Goal: Information Seeking & Learning: Find specific fact

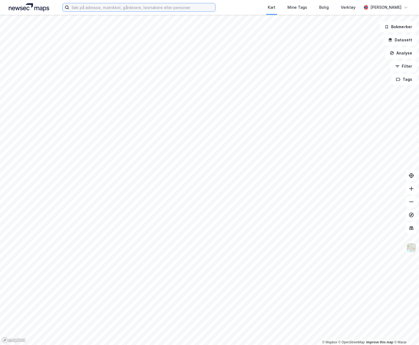
click at [131, 9] on input at bounding box center [142, 7] width 146 height 8
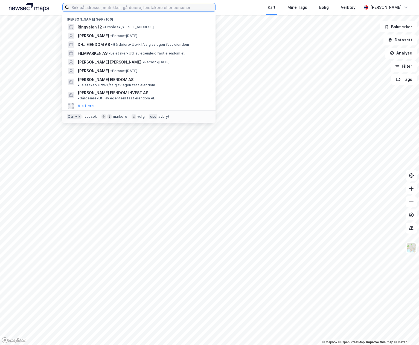
paste input "[PERSON_NAME]"
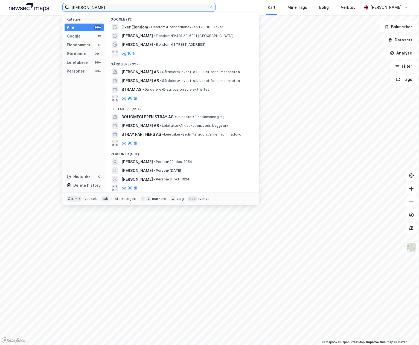
type input "[PERSON_NAME]"
click at [127, 190] on button "og 96 til" at bounding box center [130, 188] width 16 height 7
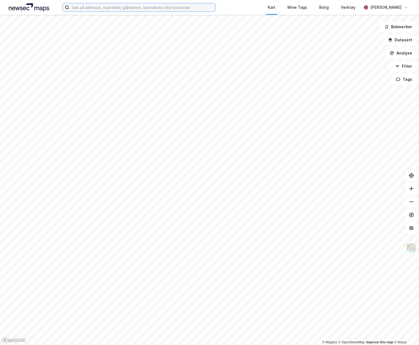
click at [155, 5] on input at bounding box center [142, 7] width 146 height 8
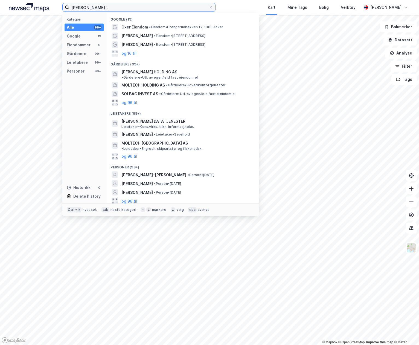
type input "eirik mølbach t"
click at [158, 172] on span "[PERSON_NAME] STRAY" at bounding box center [154, 175] width 65 height 7
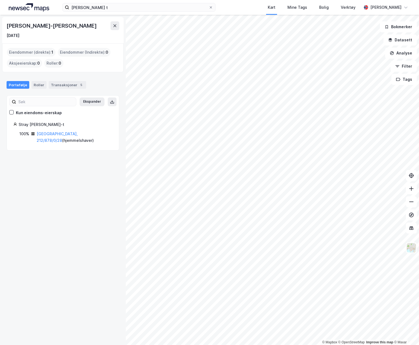
click at [68, 86] on div "Transaksjoner 5" at bounding box center [67, 85] width 37 height 8
